Goal: Task Accomplishment & Management: Use online tool/utility

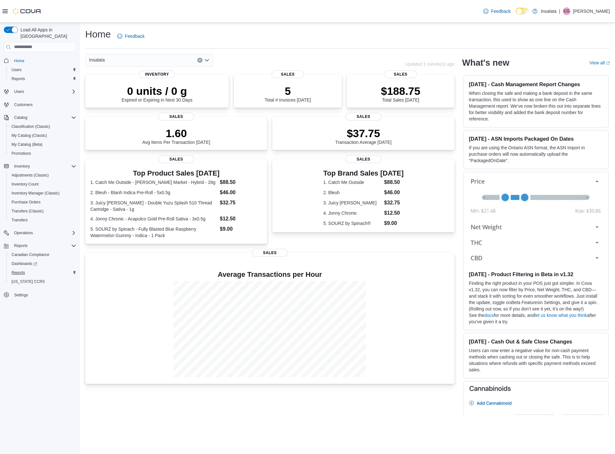
click at [22, 270] on span "Reports" at bounding box center [18, 272] width 13 height 5
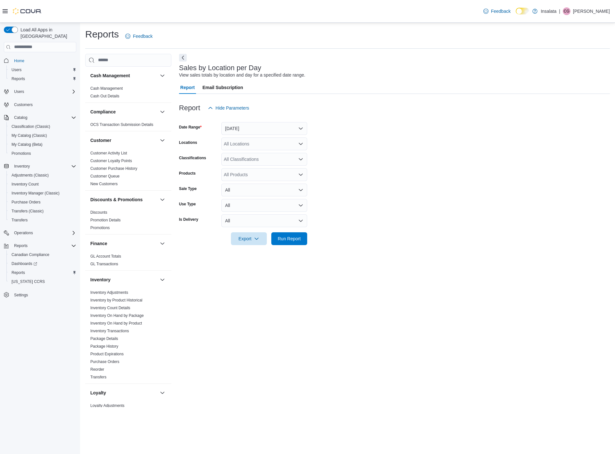
click at [284, 129] on button "Yesterday" at bounding box center [264, 128] width 86 height 13
click at [244, 154] on span "Today" at bounding box center [268, 154] width 73 height 8
click at [258, 128] on button "Today" at bounding box center [264, 128] width 86 height 13
click at [246, 166] on span "Yesterday" at bounding box center [268, 167] width 73 height 8
click at [291, 240] on span "Run Report" at bounding box center [289, 238] width 23 height 6
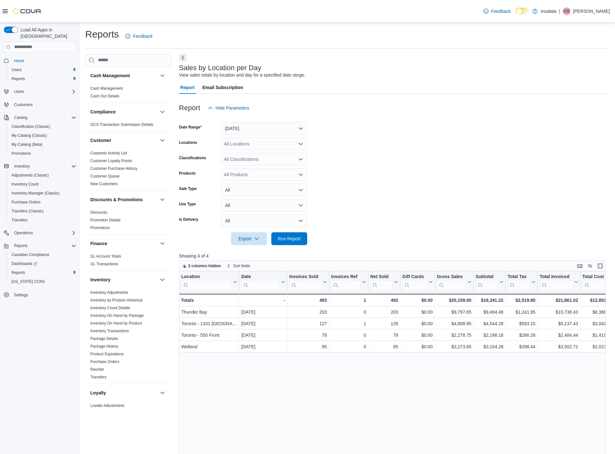
click at [299, 128] on button "Yesterday" at bounding box center [264, 128] width 86 height 13
click at [244, 151] on span "Today" at bounding box center [268, 154] width 73 height 8
click at [287, 236] on span "Run Report" at bounding box center [289, 238] width 23 height 6
click at [301, 126] on button "Today" at bounding box center [264, 128] width 86 height 13
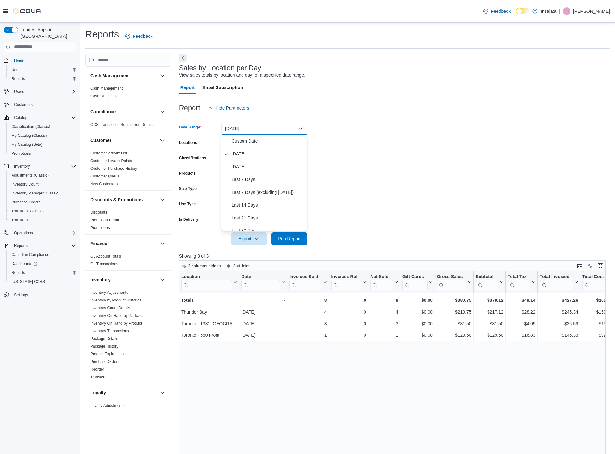
click at [351, 133] on form "Date Range Today Locations All Locations Classifications All Classifications Pr…" at bounding box center [394, 179] width 431 height 131
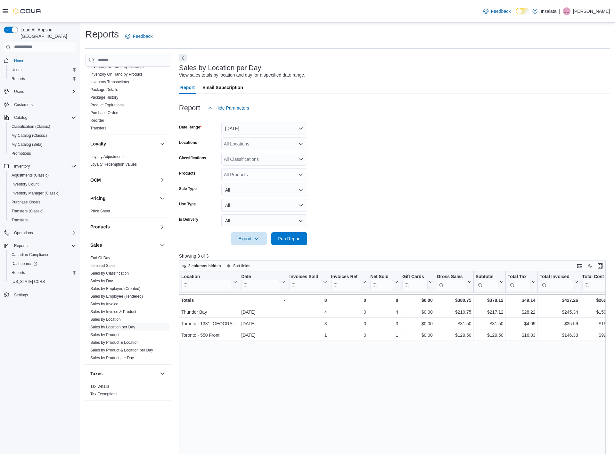
scroll to position [249, 0]
click at [109, 303] on link "Sales by Invoice" at bounding box center [104, 304] width 28 height 4
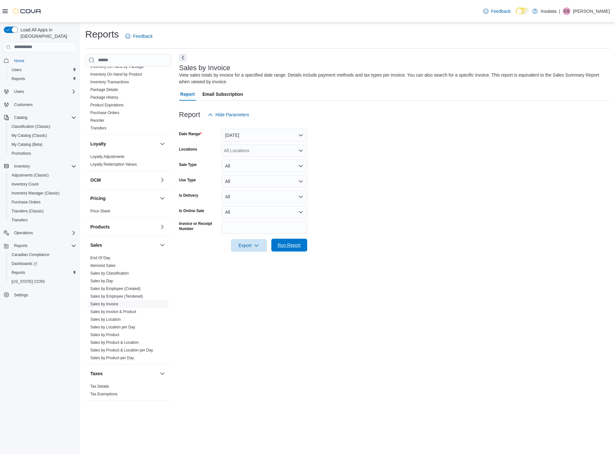
click at [289, 243] on span "Run Report" at bounding box center [289, 245] width 23 height 6
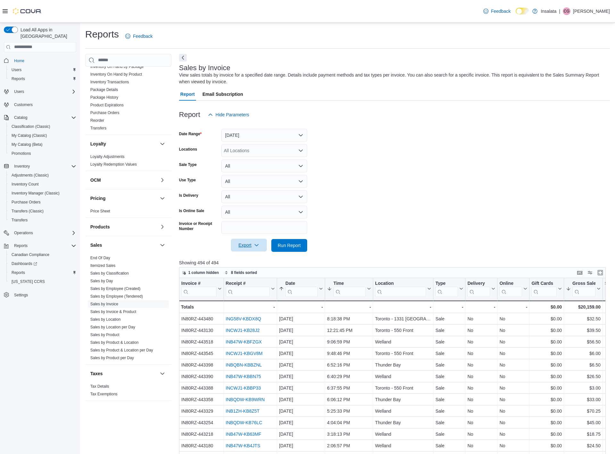
click at [254, 244] on icon "button" at bounding box center [256, 244] width 5 height 5
click at [248, 257] on span "Export to Excel" at bounding box center [249, 257] width 29 height 5
click at [123, 327] on link "Sales by Location per Day" at bounding box center [112, 327] width 45 height 4
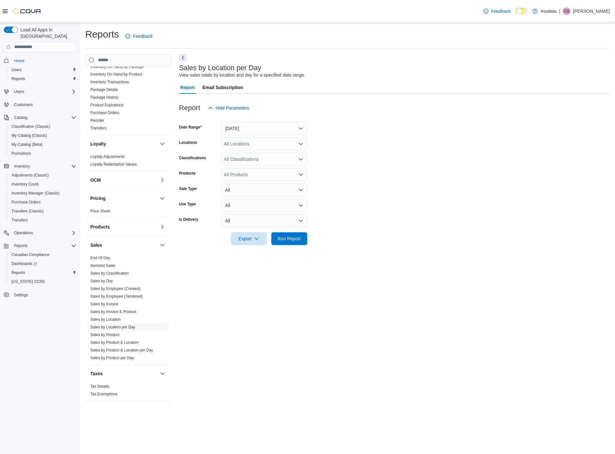
click at [301, 124] on button "Yesterday" at bounding box center [264, 128] width 86 height 13
click at [254, 139] on span "Custom Date" at bounding box center [268, 141] width 73 height 8
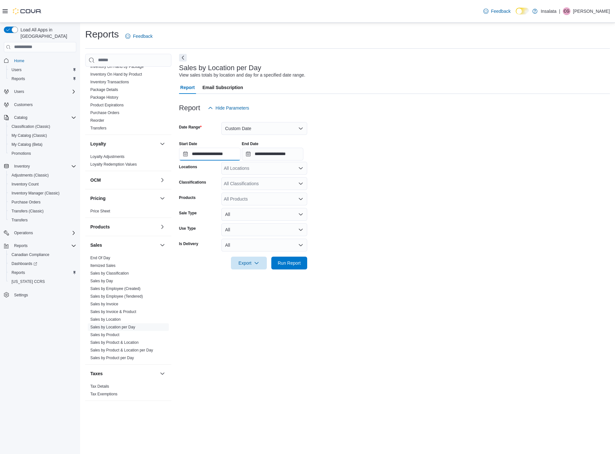
click at [207, 150] on input "**********" at bounding box center [209, 154] width 61 height 13
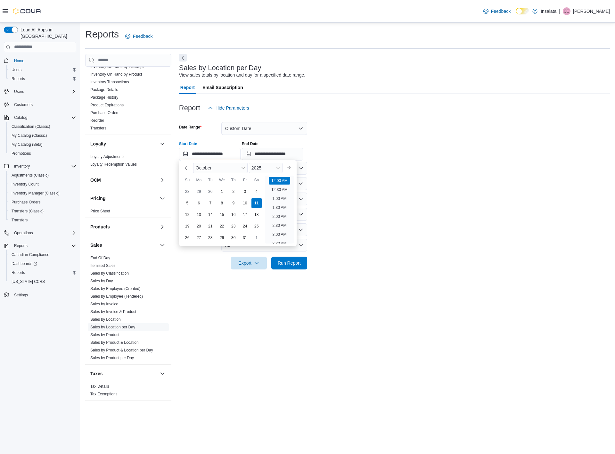
scroll to position [20, 0]
click at [198, 200] on div "6" at bounding box center [198, 202] width 11 height 11
type input "**********"
click at [353, 117] on div at bounding box center [394, 118] width 431 height 8
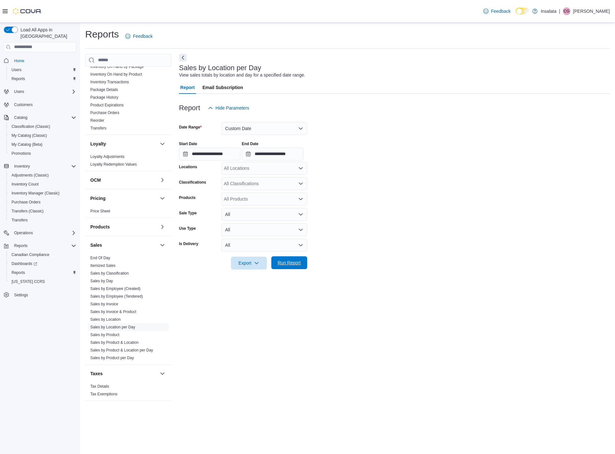
click at [290, 263] on span "Run Report" at bounding box center [289, 262] width 23 height 6
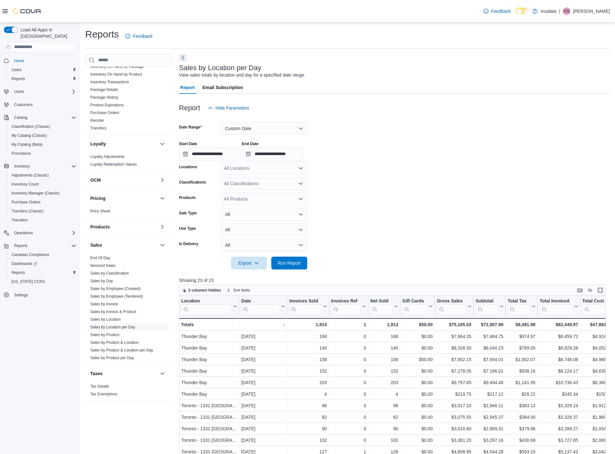
click at [261, 126] on button "Custom Date" at bounding box center [264, 128] width 86 height 13
click at [240, 152] on span "Today" at bounding box center [268, 154] width 73 height 8
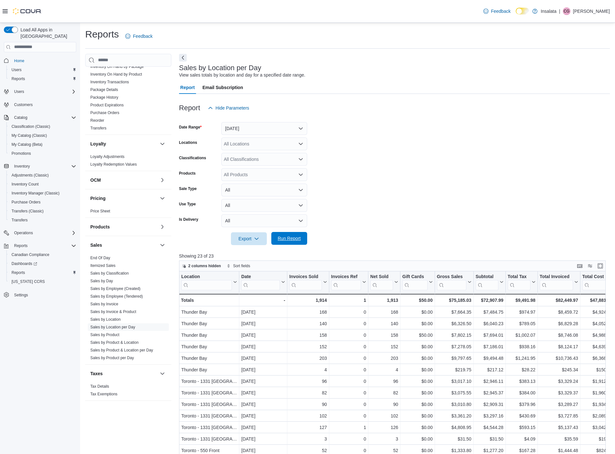
click at [292, 238] on span "Run Report" at bounding box center [289, 238] width 23 height 6
